Goal: Task Accomplishment & Management: Use online tool/utility

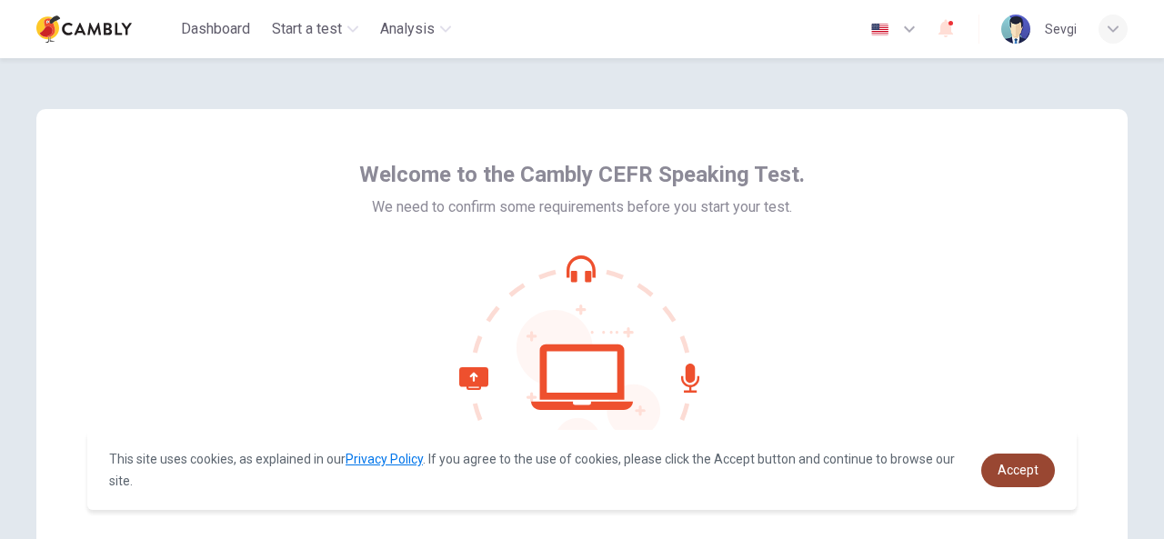
click at [1022, 470] on span "Accept" at bounding box center [1017, 470] width 41 height 15
click at [1005, 470] on span "Accept" at bounding box center [1017, 470] width 41 height 15
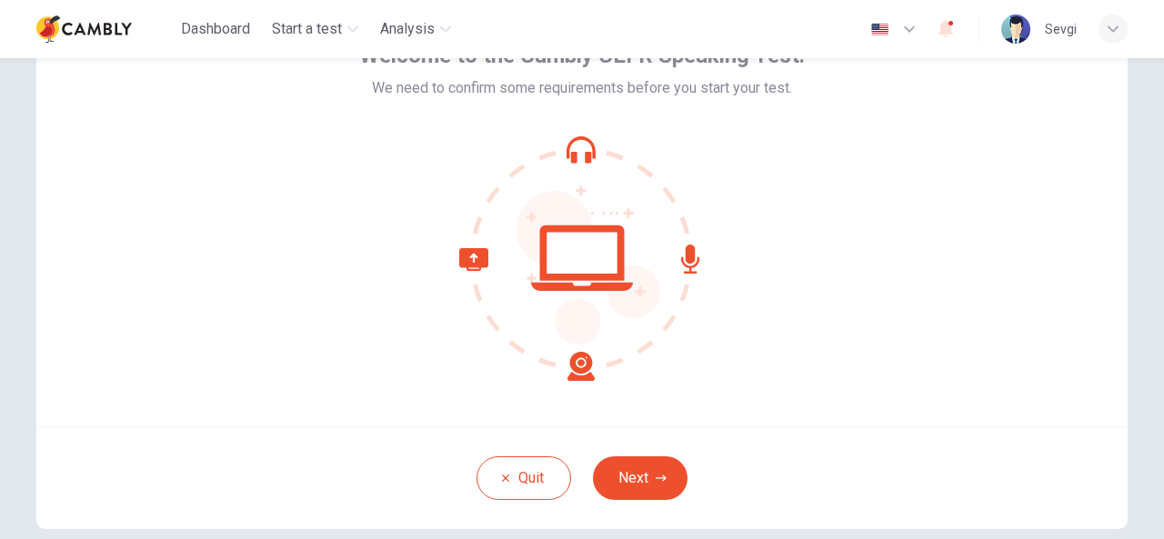
scroll to position [91, 0]
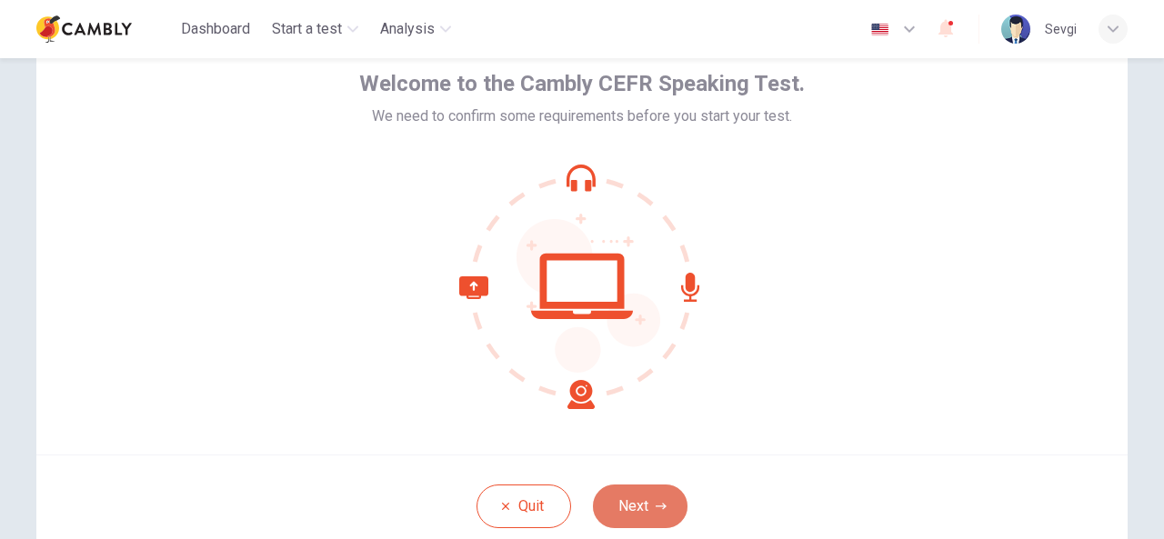
click at [645, 507] on button "Next" at bounding box center [640, 507] width 95 height 44
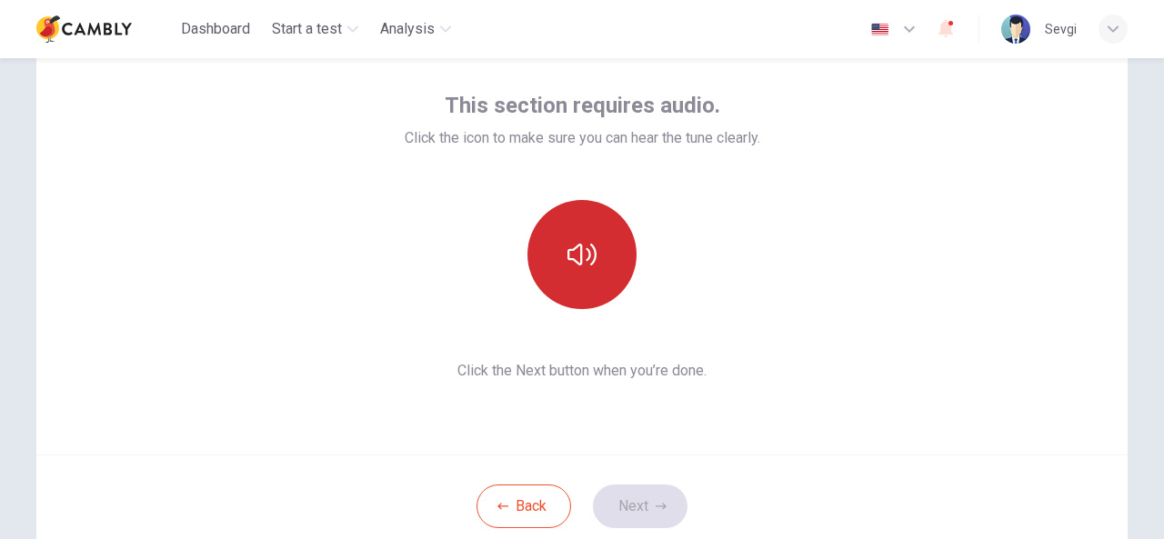
click at [574, 254] on icon "button" at bounding box center [581, 254] width 29 height 29
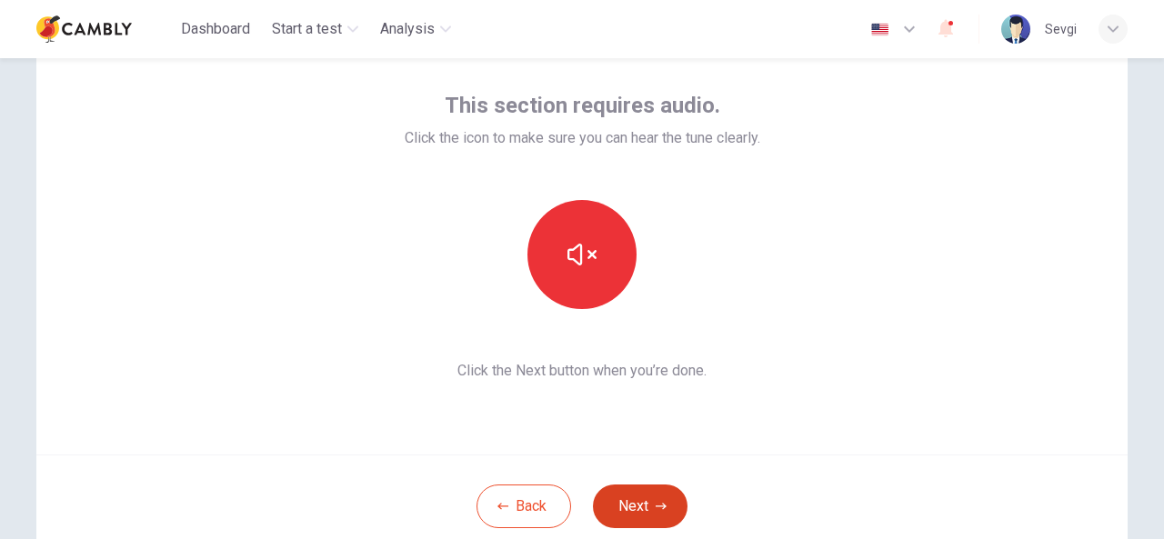
click at [646, 507] on button "Next" at bounding box center [640, 507] width 95 height 44
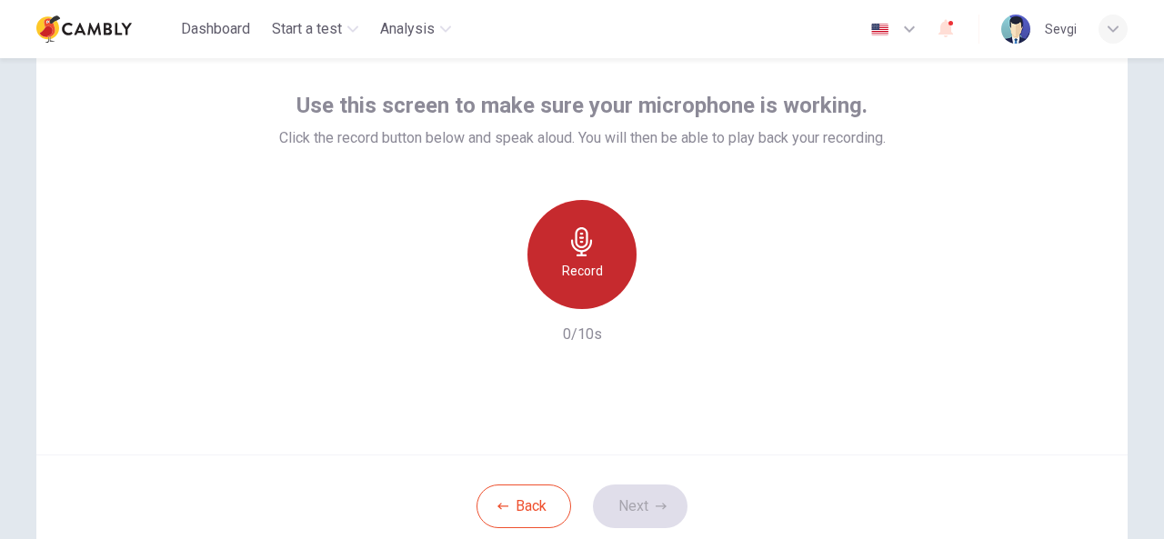
click at [578, 257] on div "Record" at bounding box center [581, 254] width 109 height 109
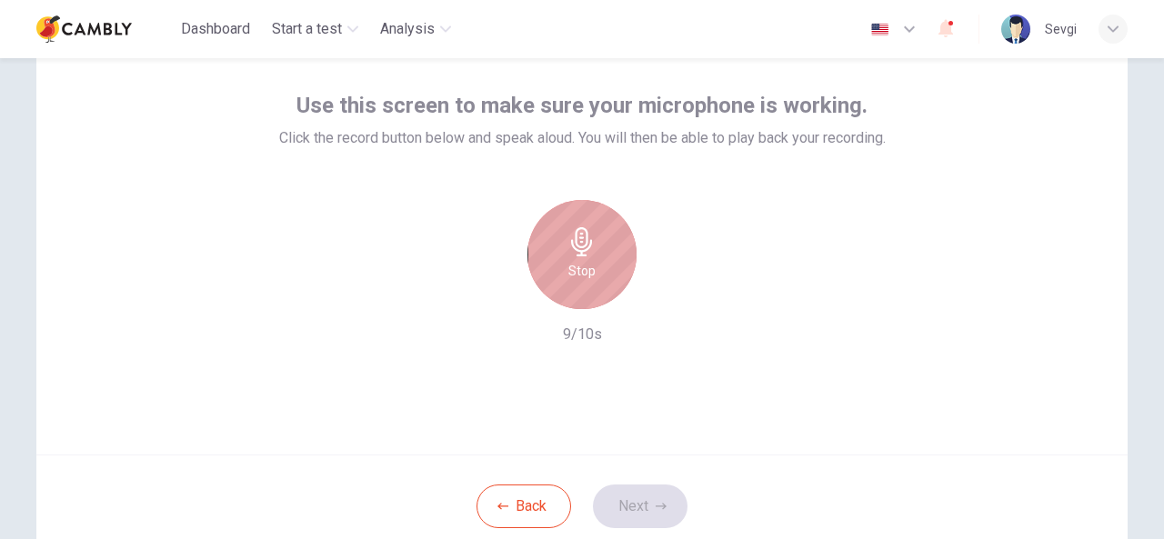
click at [577, 274] on h6 "Stop" at bounding box center [581, 271] width 27 height 22
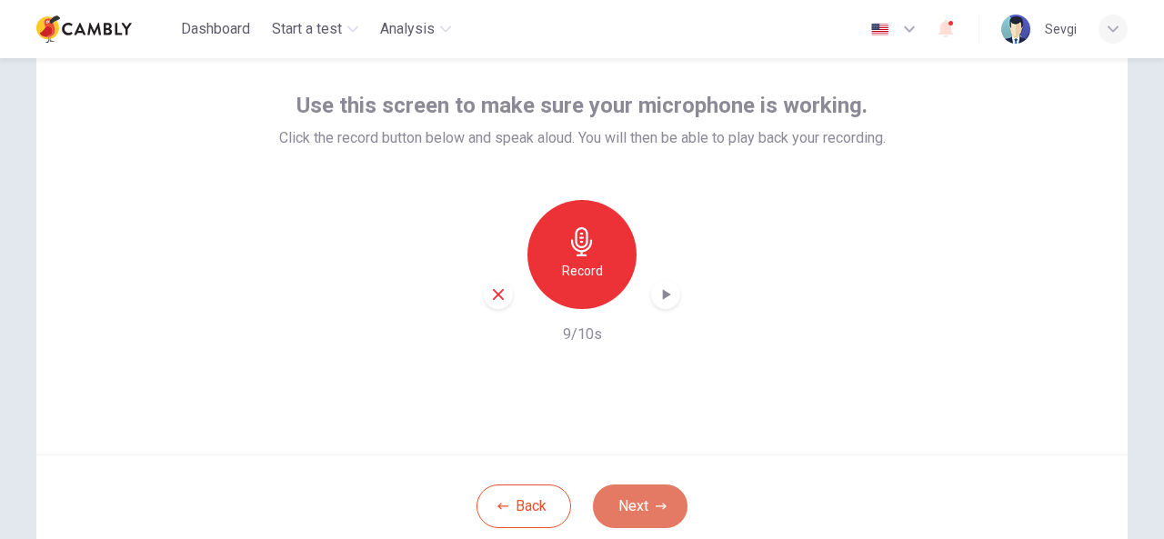
click at [645, 505] on button "Next" at bounding box center [640, 507] width 95 height 44
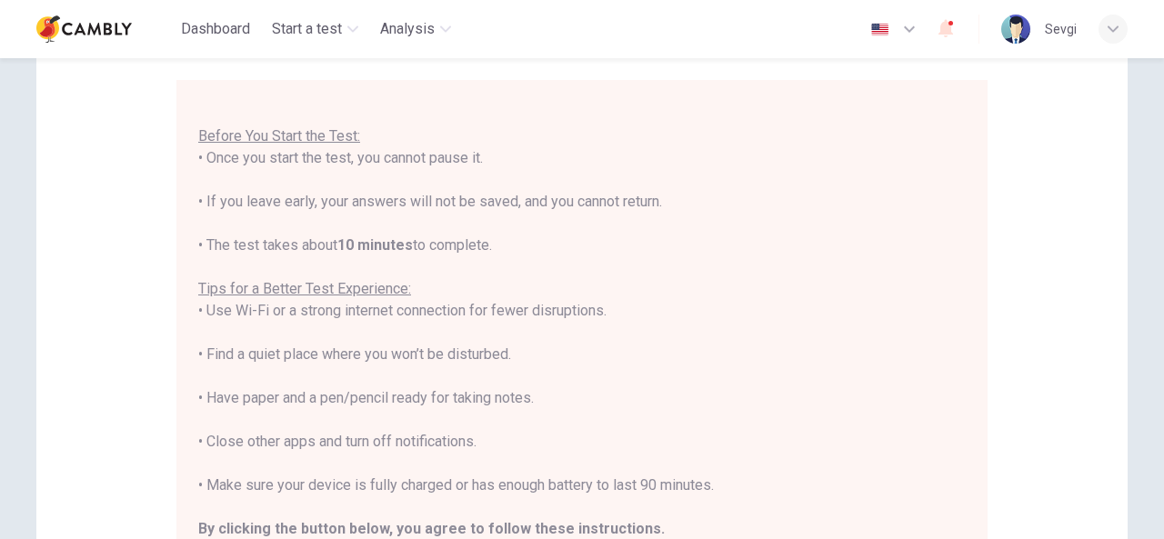
scroll to position [182, 0]
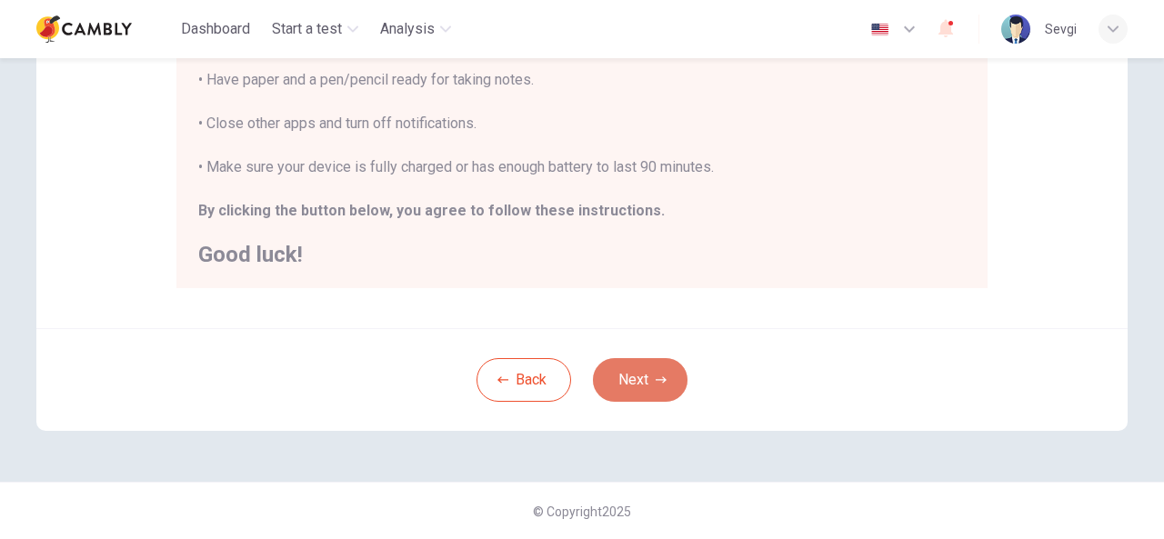
click at [644, 379] on button "Next" at bounding box center [640, 380] width 95 height 44
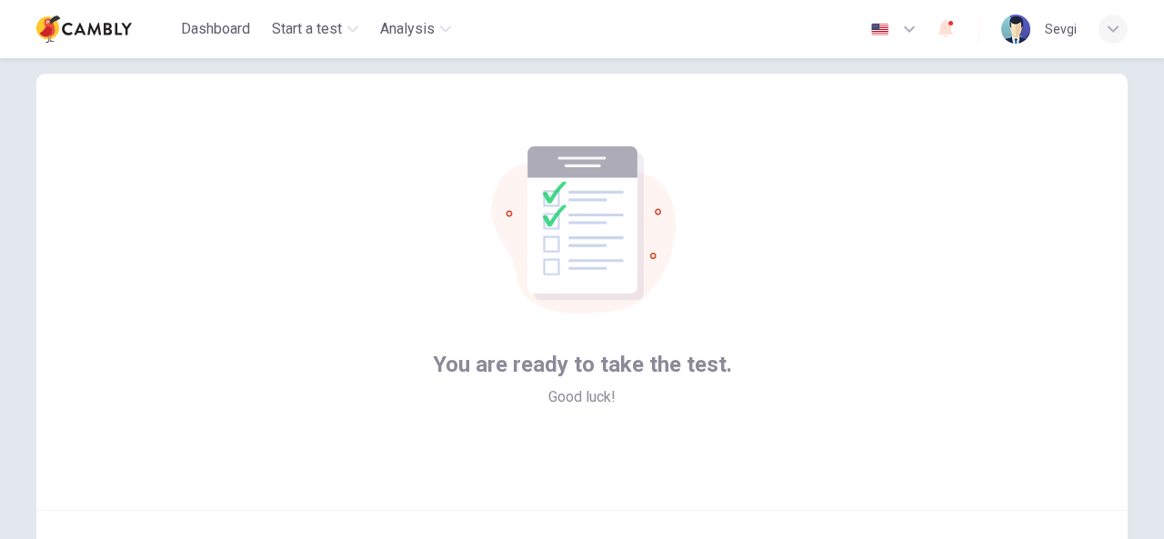
scroll to position [217, 0]
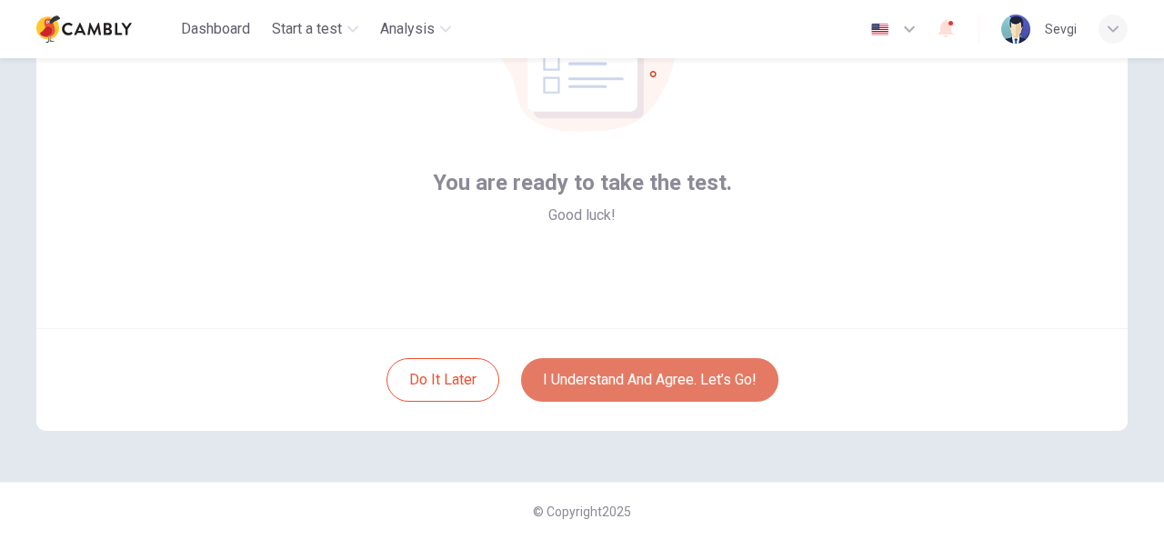
click at [682, 378] on button "I understand and agree. Let’s go!" at bounding box center [649, 380] width 257 height 44
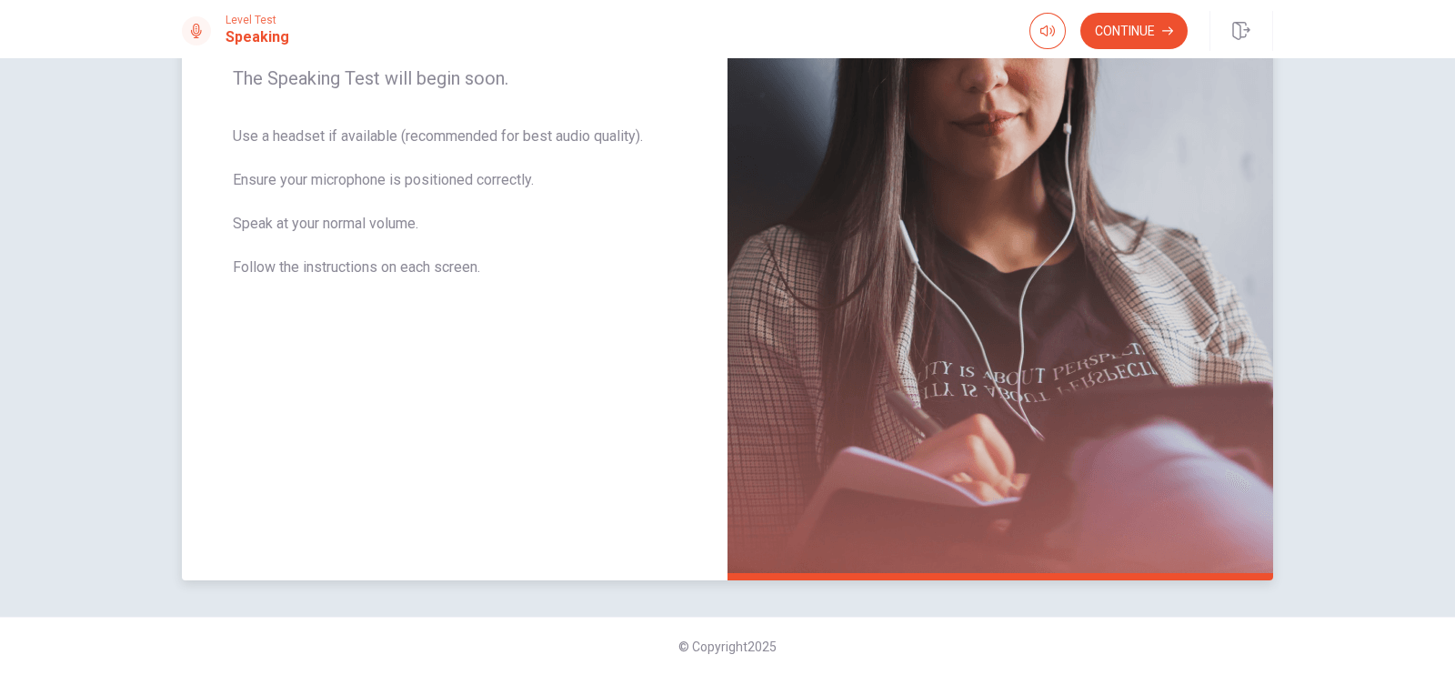
scroll to position [80, 0]
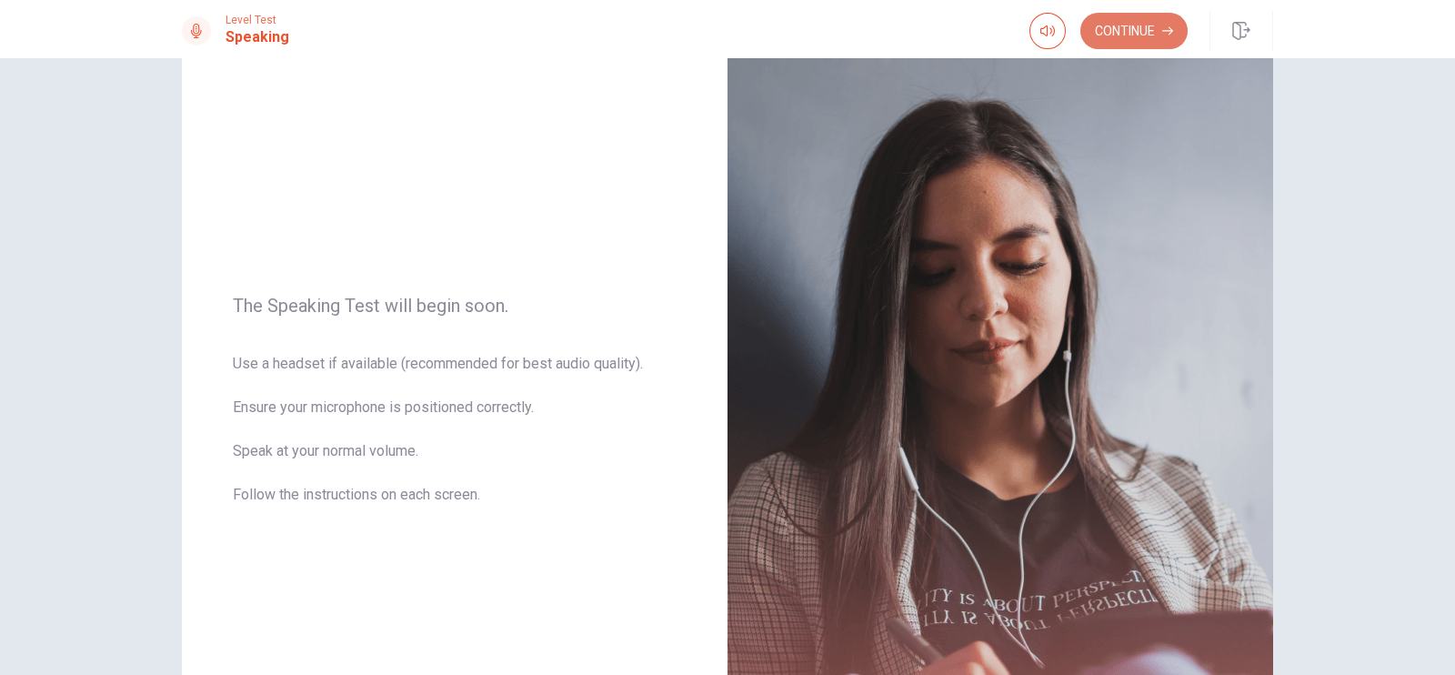
click at [1132, 31] on button "Continue" at bounding box center [1133, 31] width 107 height 36
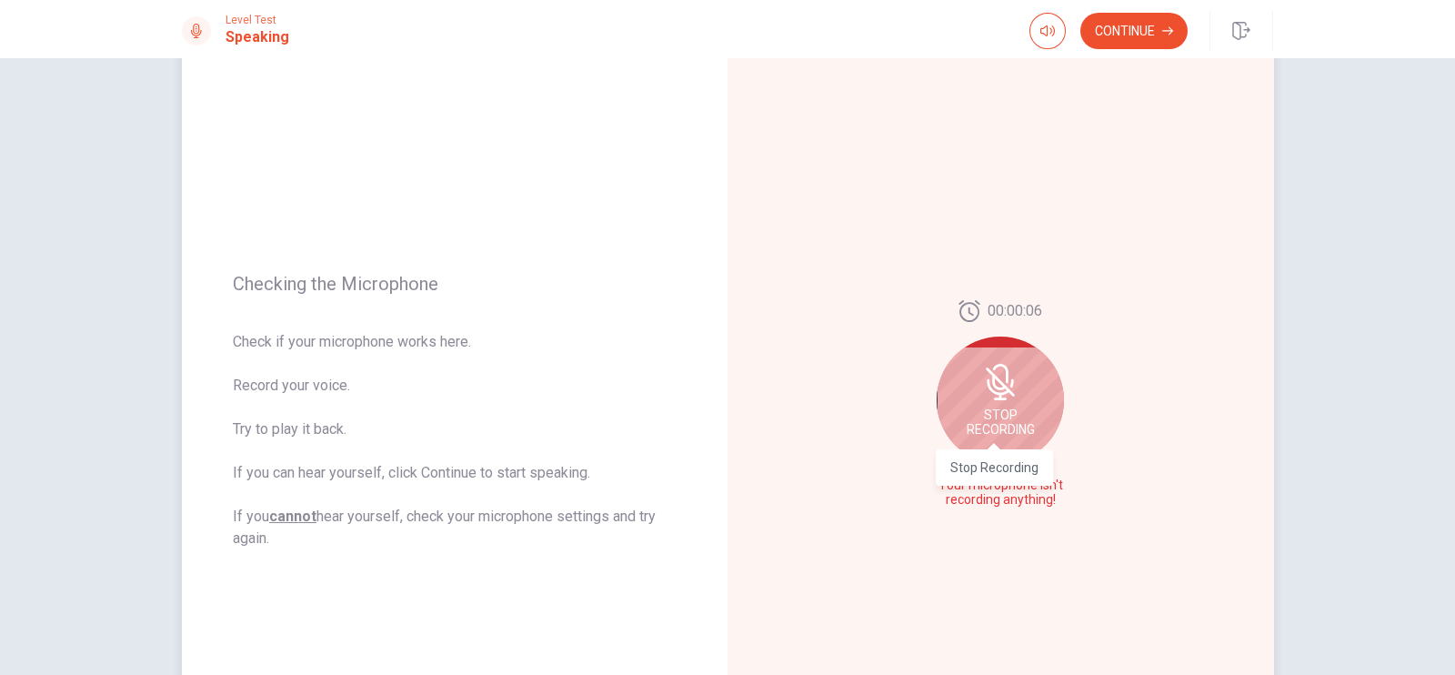
click at [994, 409] on span "Stop Recording" at bounding box center [1000, 421] width 68 height 29
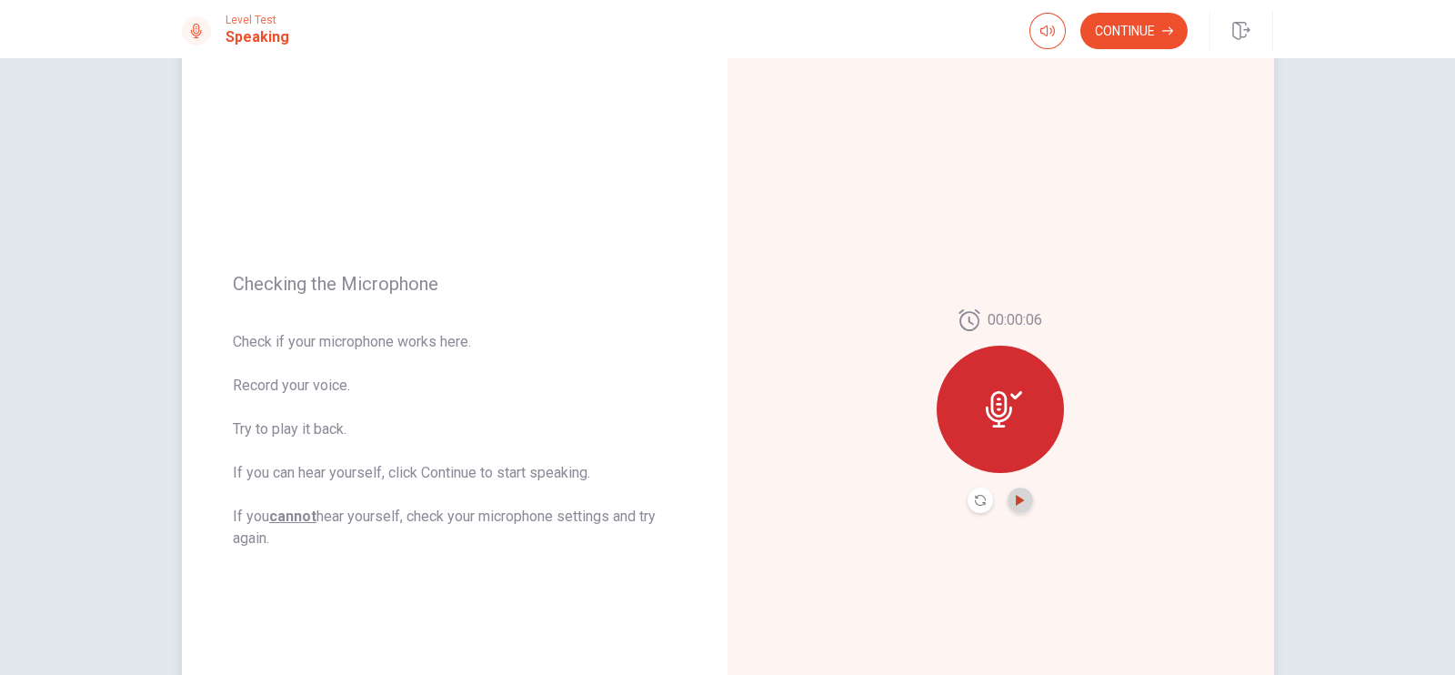
click at [1015, 497] on icon "Play Audio" at bounding box center [1019, 500] width 8 height 11
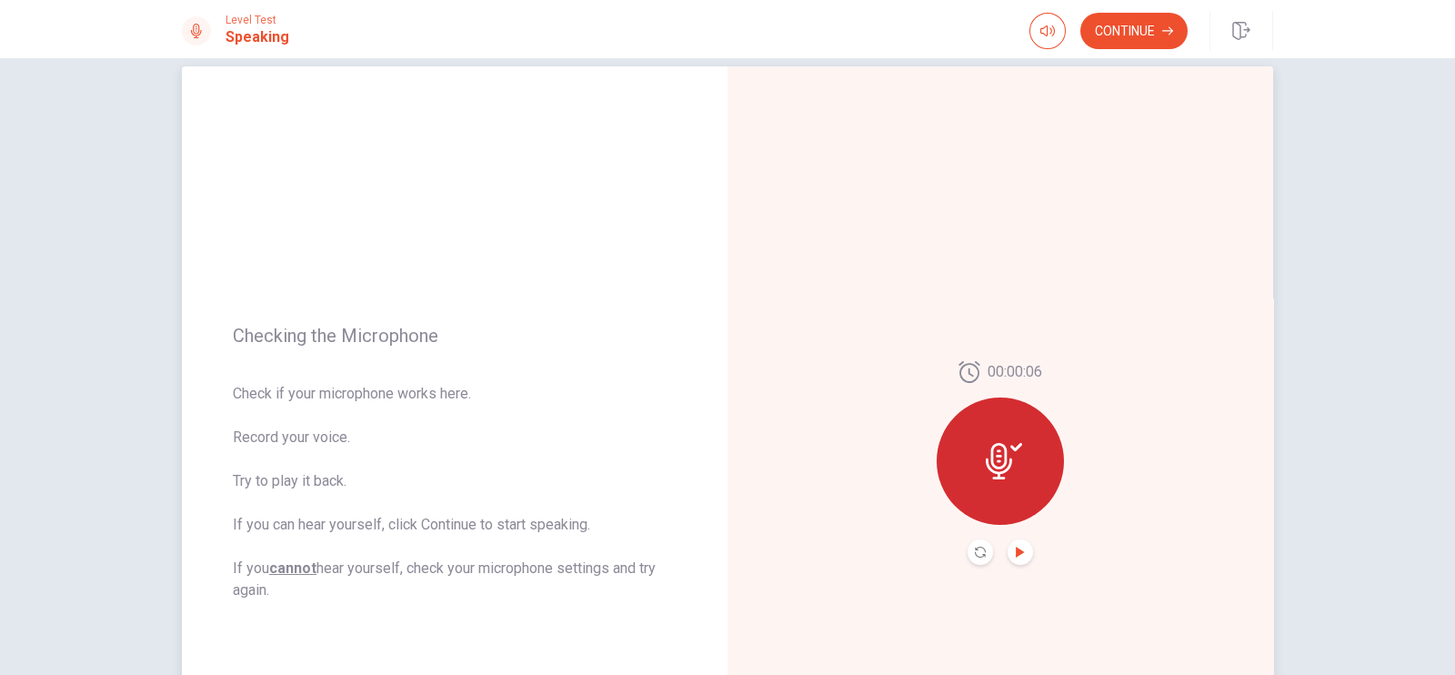
scroll to position [0, 0]
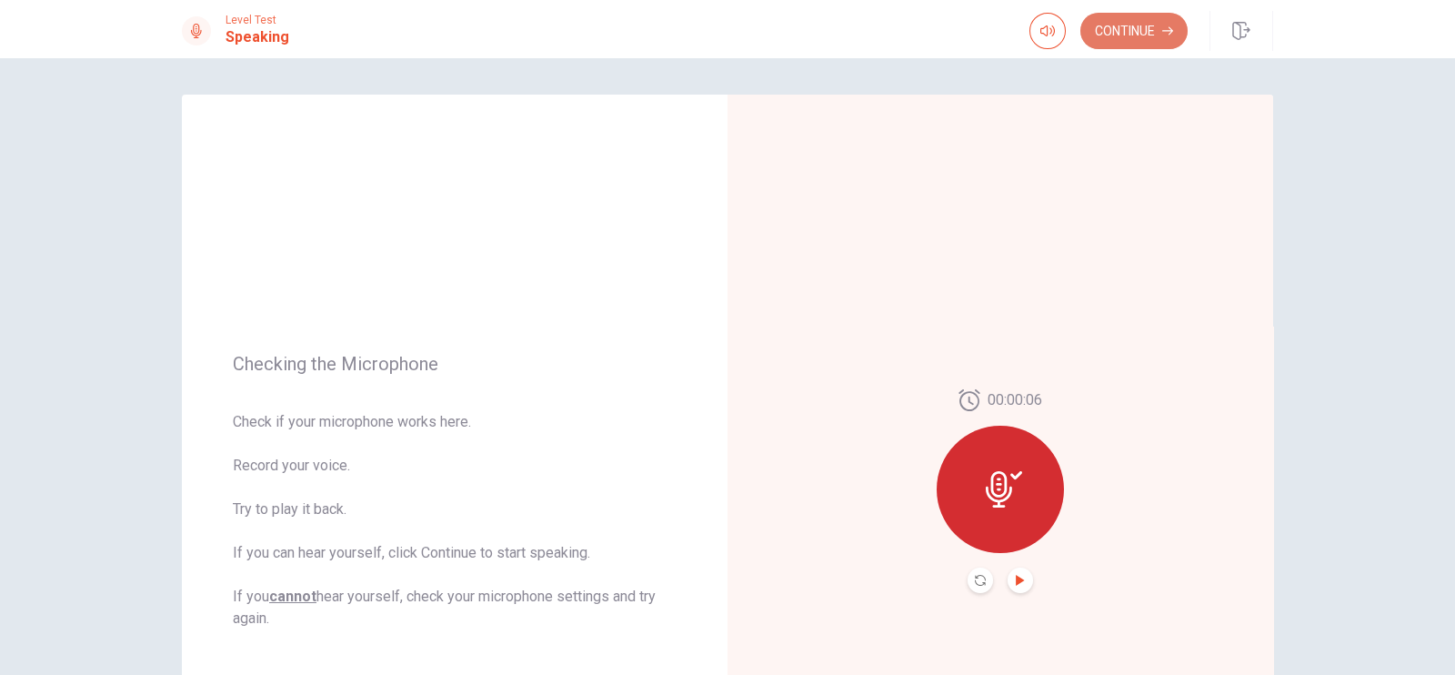
click at [1138, 28] on button "Continue" at bounding box center [1133, 31] width 107 height 36
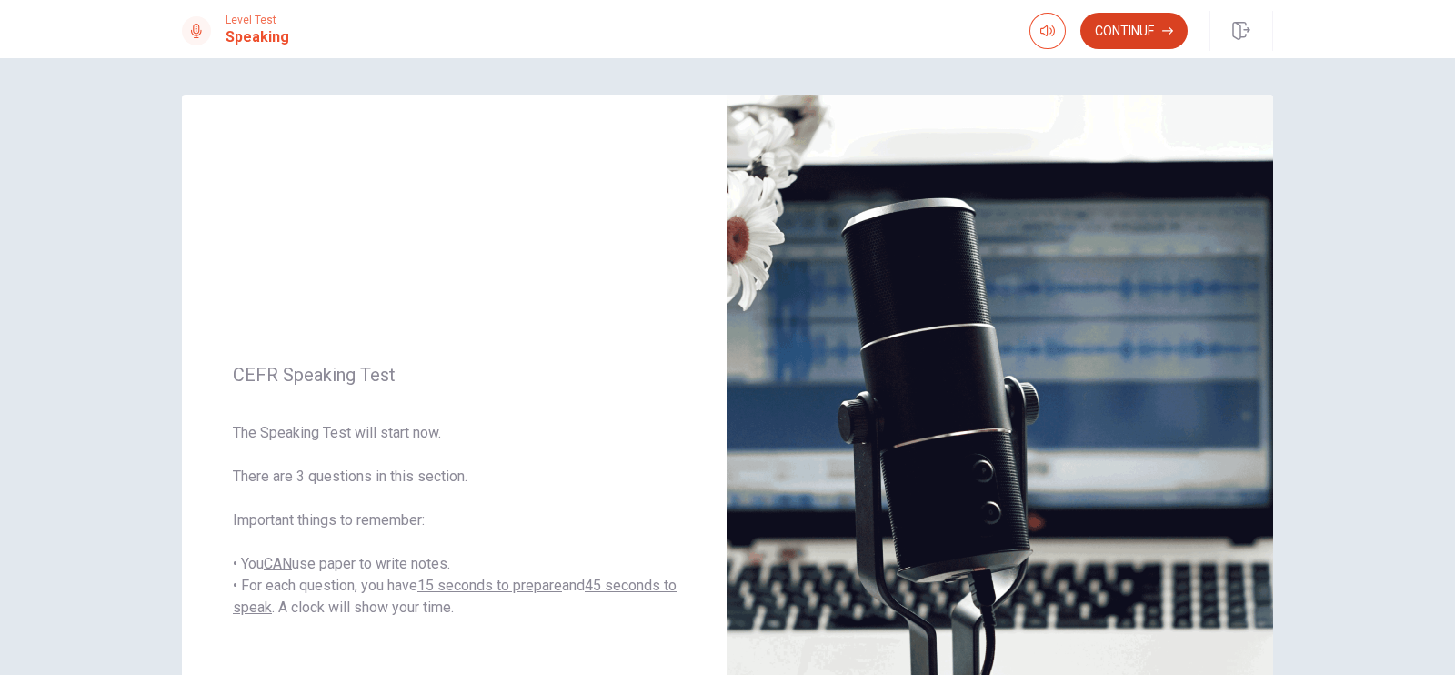
click at [1132, 29] on button "Continue" at bounding box center [1133, 31] width 107 height 36
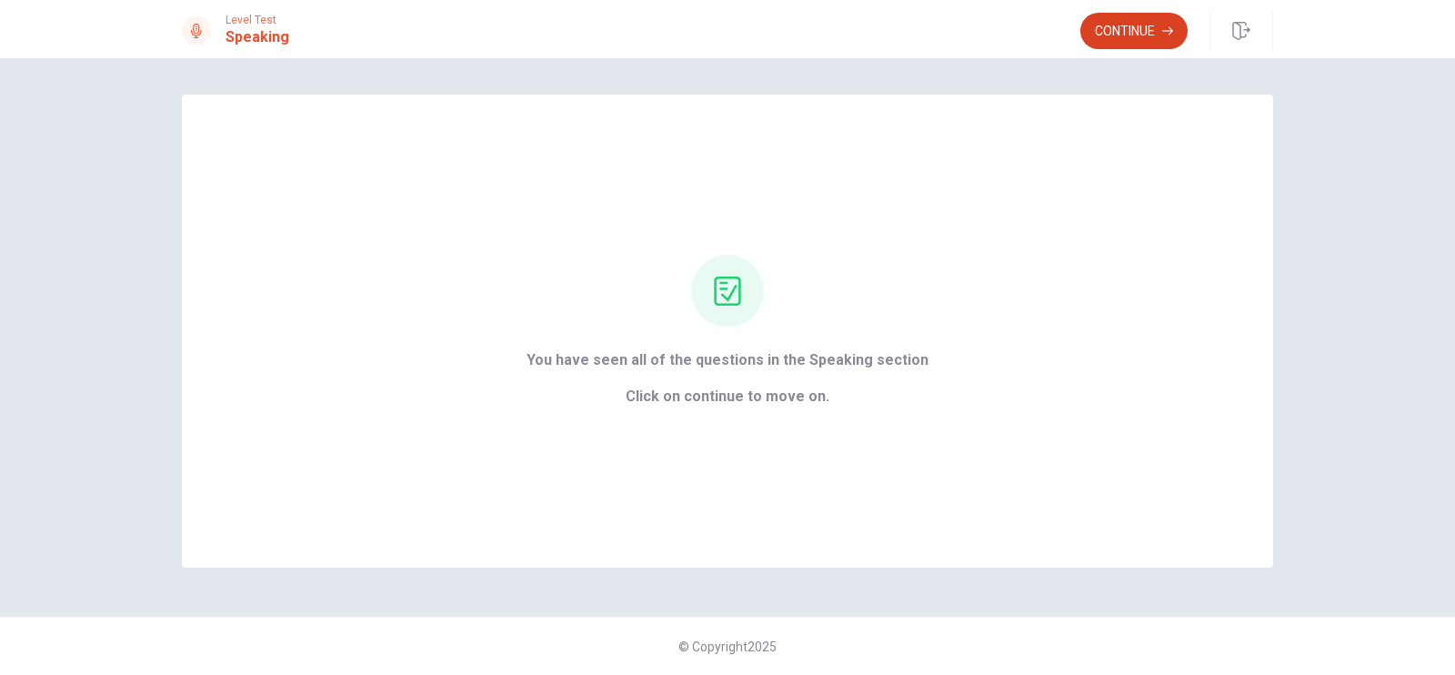
click at [1132, 34] on button "Continue" at bounding box center [1133, 31] width 107 height 36
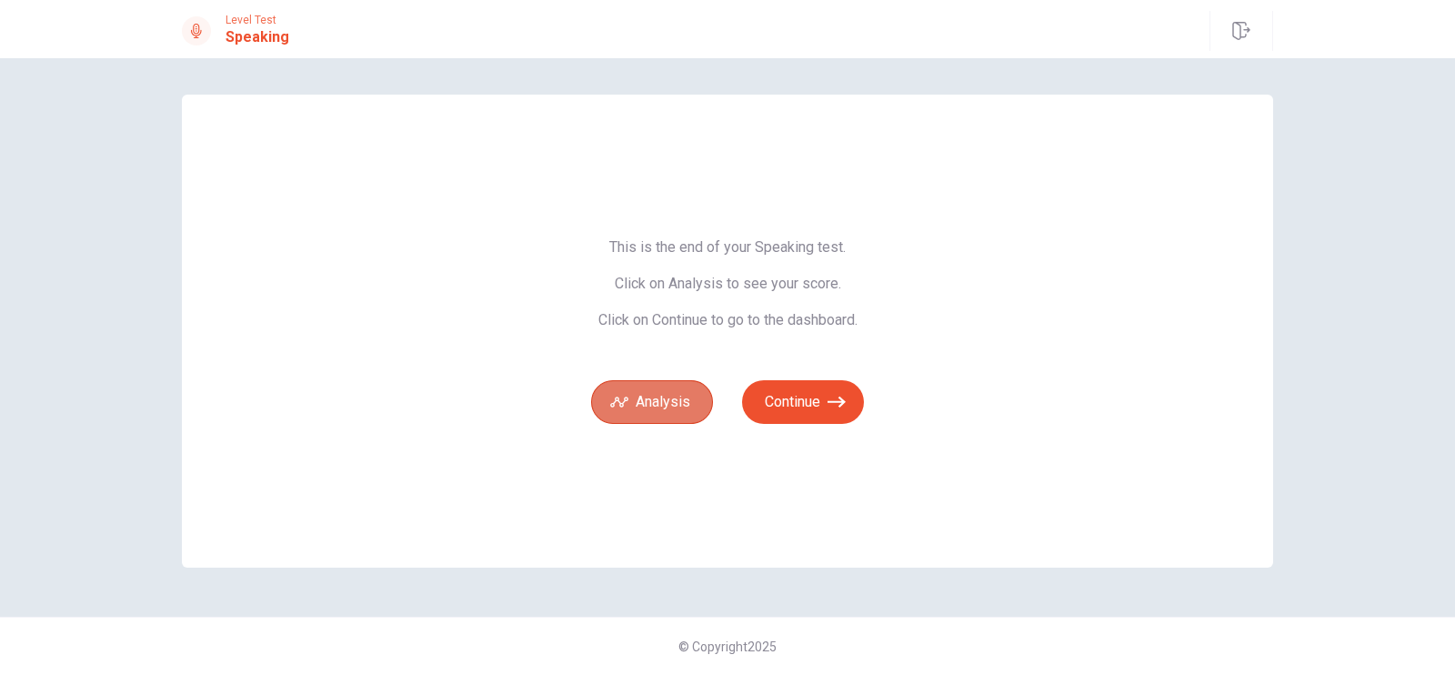
click at [649, 396] on button "Analysis" at bounding box center [652, 402] width 122 height 44
